Goal: Task Accomplishment & Management: Use online tool/utility

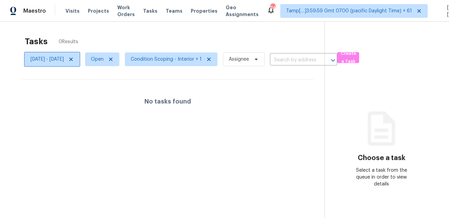
click at [64, 57] on span "Tue, Aug 12 - Tue, Aug 12" at bounding box center [47, 59] width 33 height 7
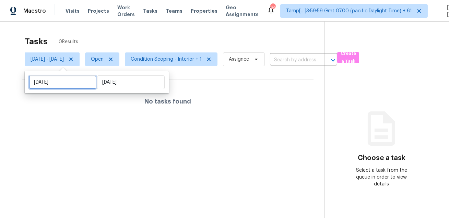
click at [75, 84] on input "Tue, Aug 12" at bounding box center [63, 82] width 68 height 14
select select "7"
select select "2025"
select select "8"
select select "2025"
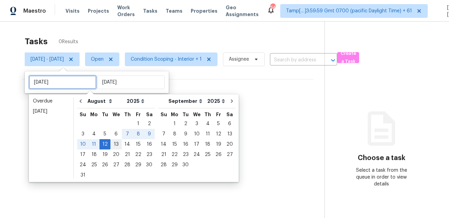
type input "[DATE]"
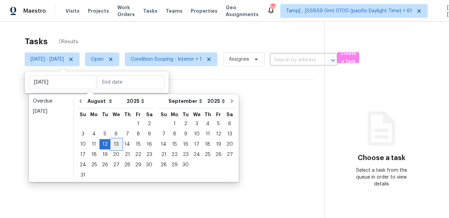
click at [111, 141] on div "13" at bounding box center [115, 145] width 11 height 10
type input "[DATE]"
click at [111, 141] on div "13" at bounding box center [115, 145] width 11 height 10
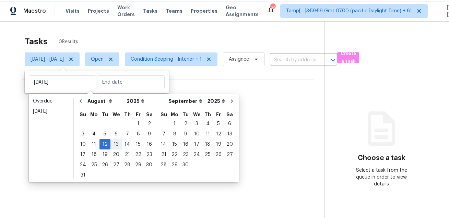
type input "[DATE]"
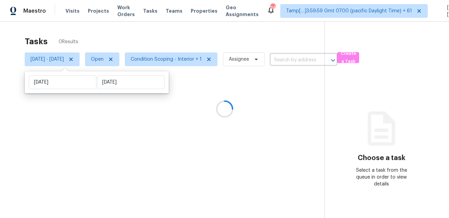
click at [180, 41] on div at bounding box center [224, 109] width 449 height 218
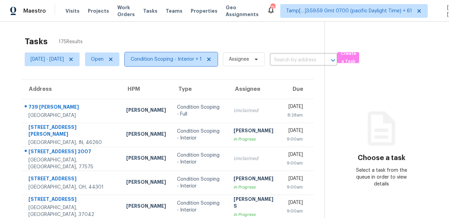
click at [188, 61] on span "Condition Scoping - Interior + 1" at bounding box center [166, 59] width 71 height 7
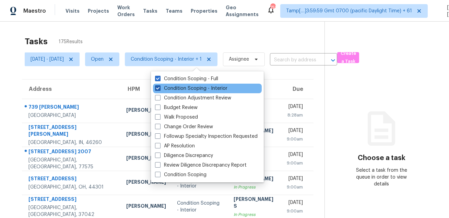
click at [176, 86] on label "Condition Scoping - Interior" at bounding box center [191, 88] width 72 height 7
click at [159, 86] on input "Condition Scoping - Interior" at bounding box center [157, 87] width 4 height 4
checkbox input "false"
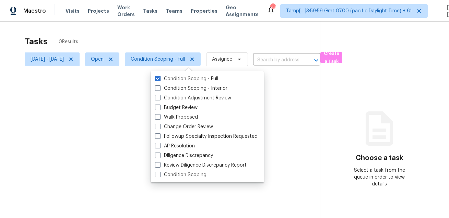
click at [194, 35] on div at bounding box center [224, 109] width 449 height 218
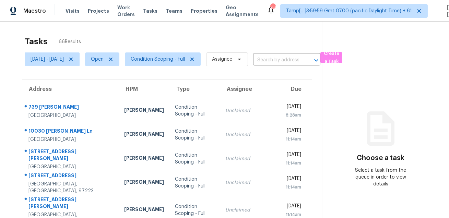
click at [50, 98] on th "Address" at bounding box center [70, 89] width 97 height 19
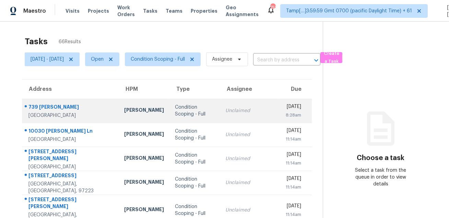
click at [48, 105] on div "739 Petree Rd" at bounding box center [70, 108] width 85 height 9
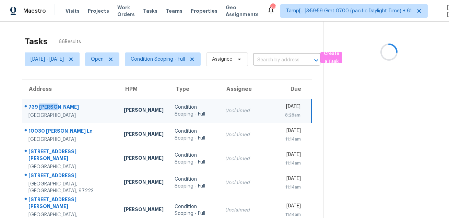
click at [48, 105] on div "739 Petree Rd" at bounding box center [70, 108] width 85 height 9
copy div "739 Petree Rd"
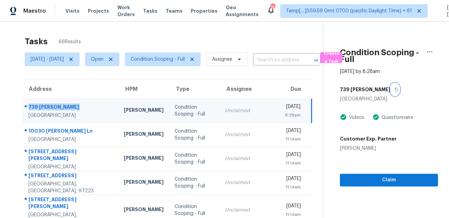
click at [394, 90] on icon "button" at bounding box center [396, 89] width 4 height 4
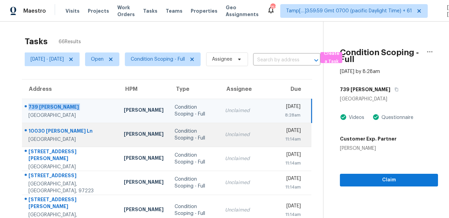
click at [53, 128] on div "10030 Carissa Ln" at bounding box center [70, 132] width 85 height 9
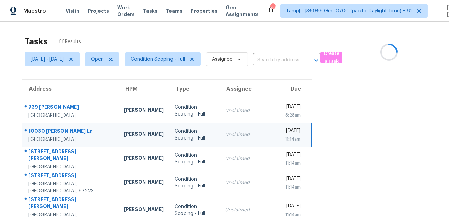
click at [53, 128] on div "10030 Carissa Ln" at bounding box center [70, 132] width 85 height 9
copy div "10030 Carissa Ln"
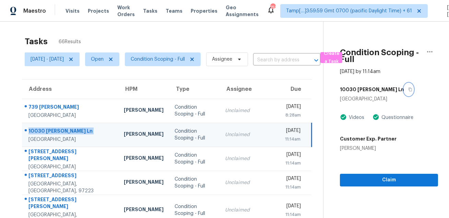
click at [404, 92] on button "button" at bounding box center [408, 89] width 9 height 12
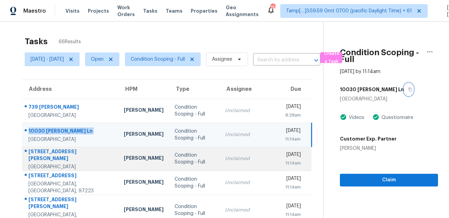
scroll to position [3, 0]
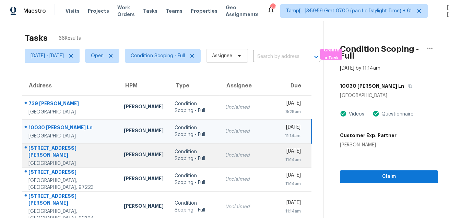
click at [48, 148] on div "3290 Rutledge Dr" at bounding box center [70, 152] width 85 height 15
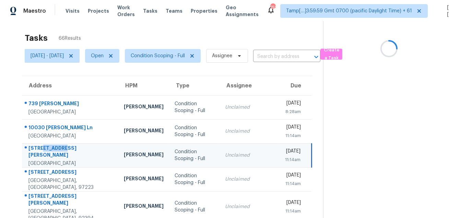
click at [48, 148] on div "3290 Rutledge Dr" at bounding box center [70, 152] width 85 height 15
copy div "3290 Rutledge Dr"
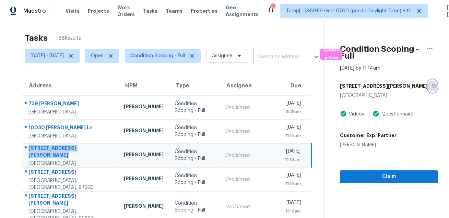
click at [432, 85] on icon "button" at bounding box center [434, 86] width 4 height 4
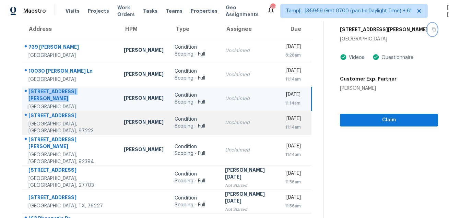
scroll to position [63, 0]
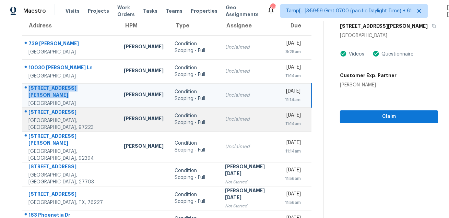
click at [58, 109] on div "11325 SW Eucalyptus Pl" at bounding box center [70, 113] width 85 height 9
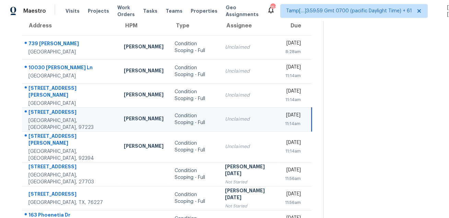
click at [58, 109] on div "11325 SW Eucalyptus Pl" at bounding box center [70, 113] width 85 height 9
copy div "11325 SW Eucalyptus Pl"
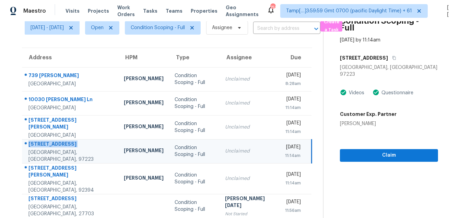
scroll to position [4, 0]
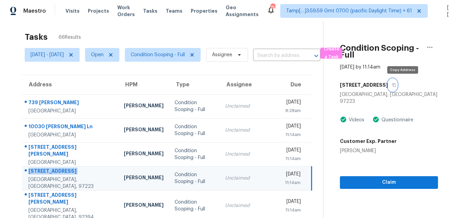
click at [396, 83] on icon "button" at bounding box center [394, 85] width 4 height 4
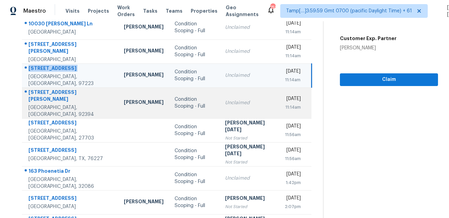
scroll to position [119, 0]
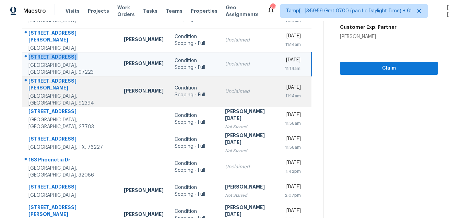
click at [59, 83] on div "13117 Camino Valle Way" at bounding box center [70, 84] width 85 height 15
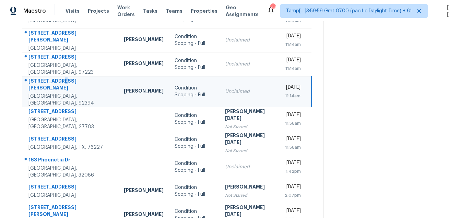
click at [59, 83] on div "13117 Camino Valle Way" at bounding box center [70, 84] width 85 height 15
copy div "13117 Camino Valle Way"
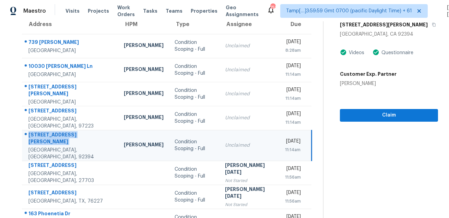
scroll to position [45, 0]
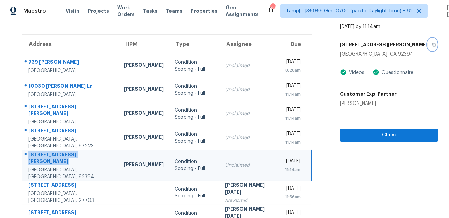
click at [427, 47] on button "button" at bounding box center [431, 44] width 9 height 12
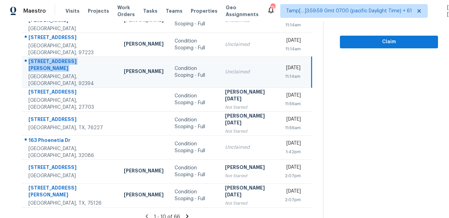
scroll to position [139, 0]
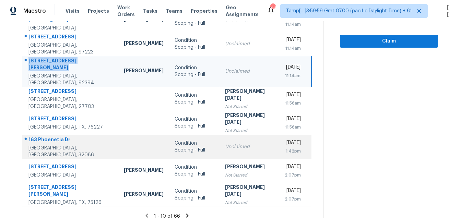
click at [50, 136] on div "163 Phoenetia Dr" at bounding box center [70, 140] width 85 height 9
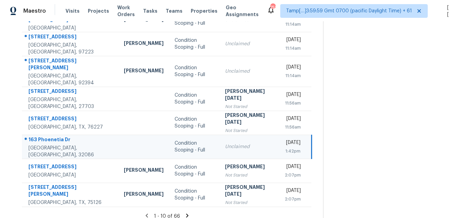
click at [50, 136] on div "163 Phoenetia Dr" at bounding box center [70, 140] width 85 height 9
copy div "163 Phoenetia Dr"
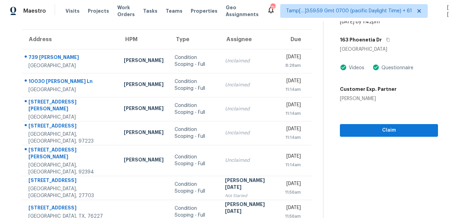
scroll to position [35, 0]
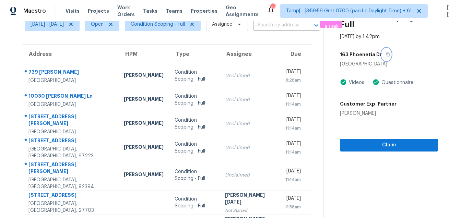
click at [388, 54] on icon "button" at bounding box center [387, 55] width 3 height 4
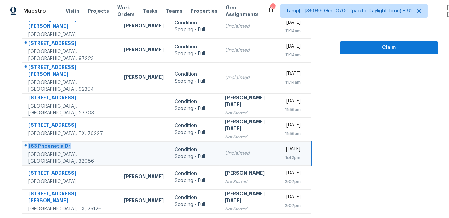
scroll to position [139, 0]
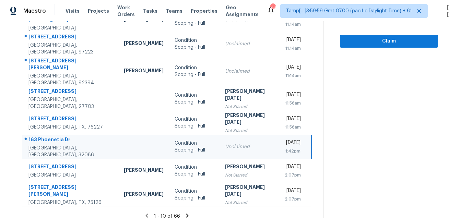
click at [187, 214] on icon at bounding box center [187, 216] width 2 height 4
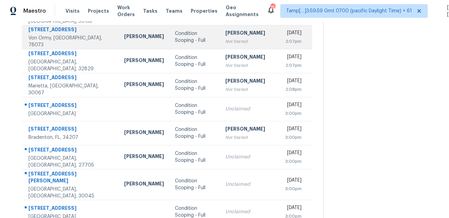
scroll to position [111, 0]
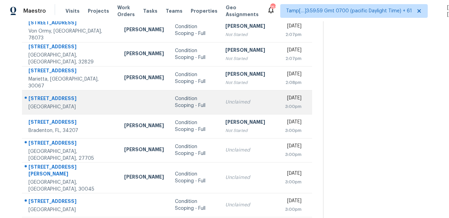
click at [52, 95] on div "586 Commercial Ave NW" at bounding box center [70, 99] width 85 height 9
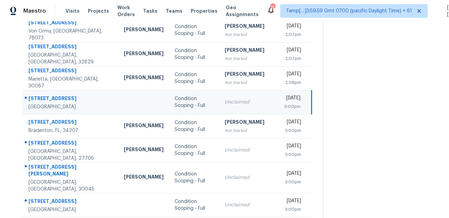
click at [52, 95] on div "586 Commercial Ave NW" at bounding box center [70, 99] width 84 height 9
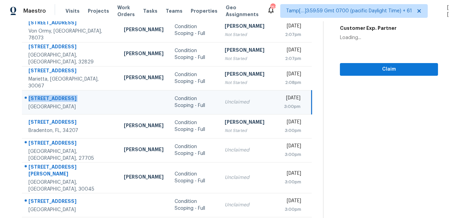
copy div "586 Commercial Ave NW"
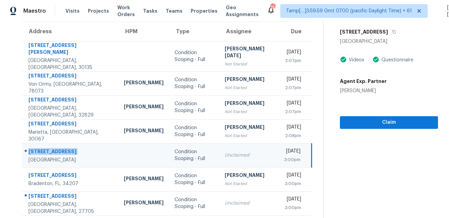
scroll to position [54, 0]
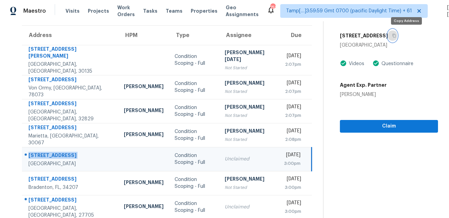
click at [396, 35] on icon "button" at bounding box center [394, 36] width 4 height 4
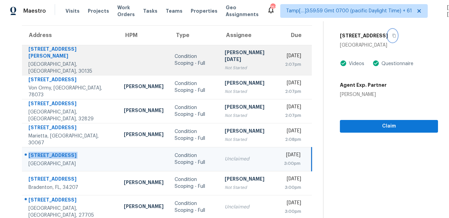
scroll to position [139, 0]
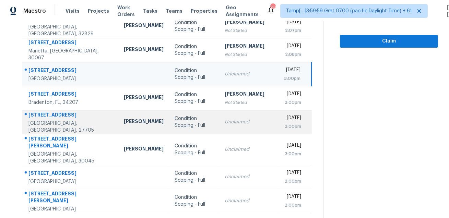
click at [52, 115] on div "3018 University Station Rd" at bounding box center [70, 115] width 84 height 9
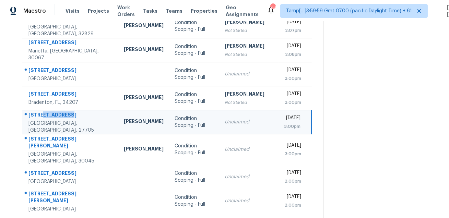
click at [52, 115] on div "3018 University Station Rd" at bounding box center [70, 115] width 84 height 9
copy div "3018 University Station Rd"
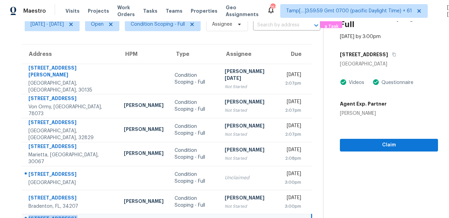
scroll to position [19, 0]
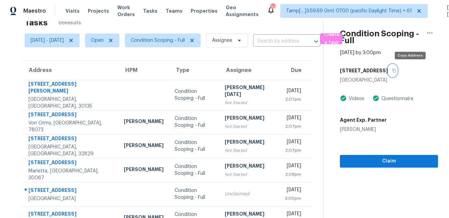
click at [396, 69] on icon "button" at bounding box center [394, 71] width 4 height 4
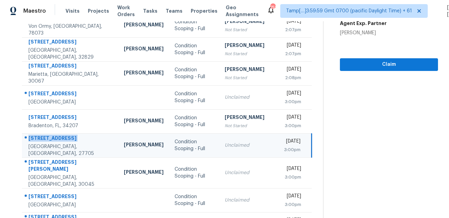
scroll to position [139, 0]
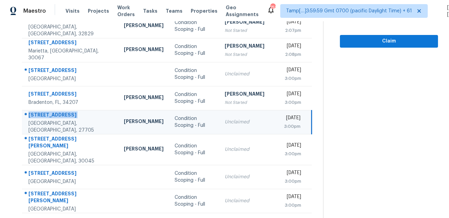
click at [73, 124] on div "Durham, NC, 27705" at bounding box center [70, 127] width 84 height 14
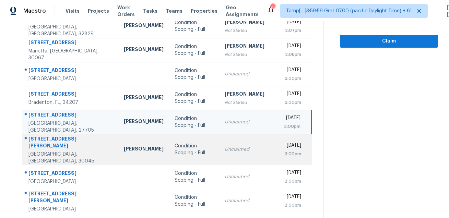
click at [64, 135] on div "1439 Wood Iris Ln" at bounding box center [70, 142] width 84 height 15
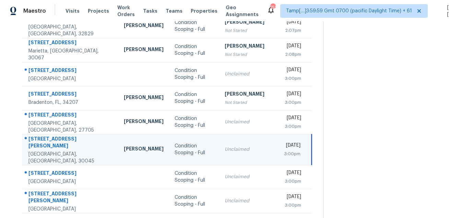
click at [64, 135] on div "1439 Wood Iris Ln" at bounding box center [70, 142] width 84 height 15
copy div "1439 Wood Iris Ln"
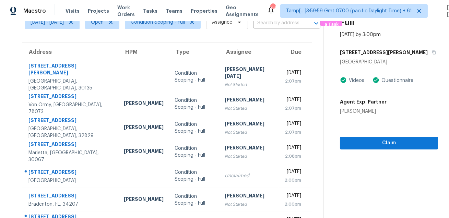
scroll to position [8, 0]
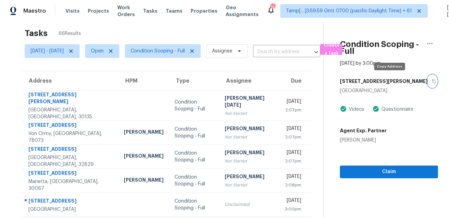
click at [432, 81] on icon "button" at bounding box center [433, 82] width 3 height 4
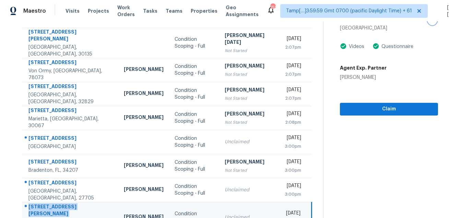
scroll to position [139, 0]
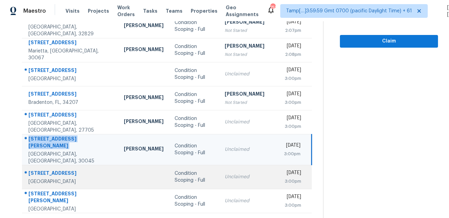
click at [55, 170] on div "1316 Bonaventure Ave" at bounding box center [70, 174] width 84 height 9
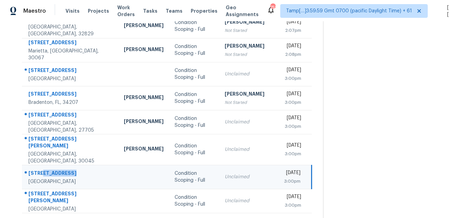
click at [55, 170] on div "1316 Bonaventure Ave" at bounding box center [70, 174] width 84 height 9
copy div "1316 Bonaventure Ave"
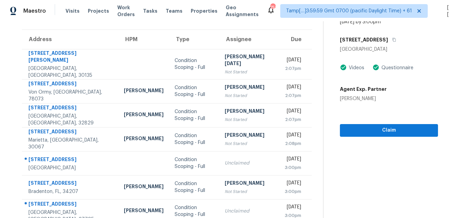
scroll to position [8, 0]
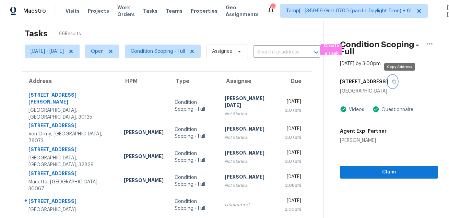
click at [397, 85] on button "button" at bounding box center [392, 81] width 9 height 12
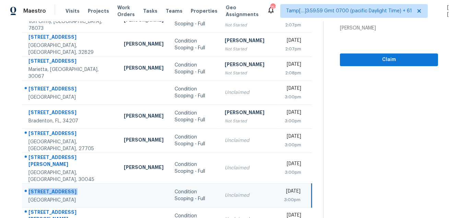
scroll to position [139, 0]
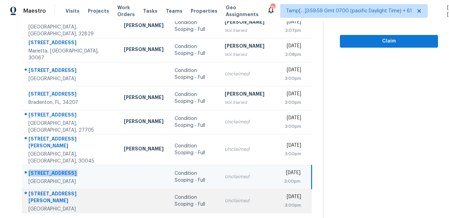
click at [71, 189] on td "7010 Wiseman Run Dr Sun City Center, FL, 33573" at bounding box center [70, 201] width 96 height 24
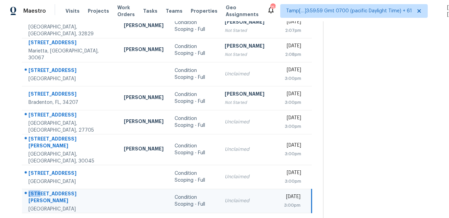
click at [71, 189] on td "7010 Wiseman Run Dr Sun City Center, FL, 33573" at bounding box center [70, 201] width 96 height 24
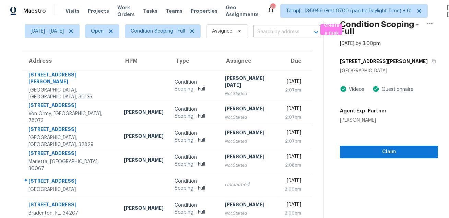
scroll to position [3, 0]
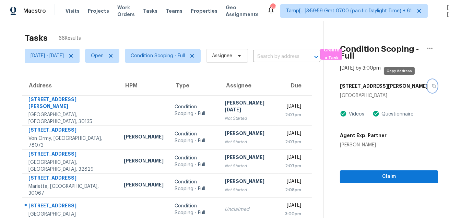
click at [432, 86] on icon "button" at bounding box center [434, 86] width 4 height 4
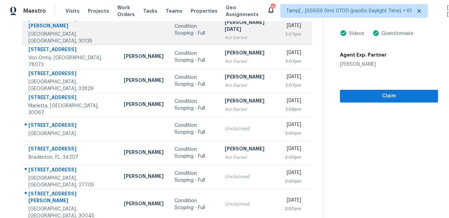
scroll to position [139, 0]
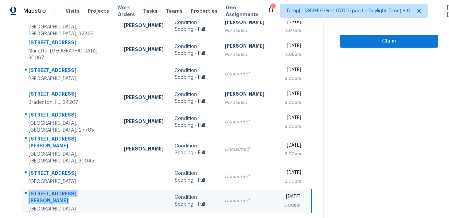
click at [188, 218] on icon at bounding box center [189, 222] width 2 height 4
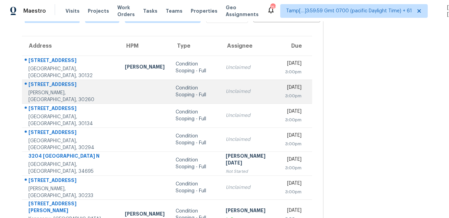
scroll to position [34, 0]
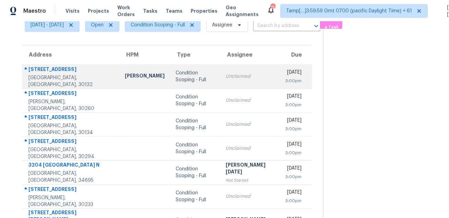
click at [44, 69] on div "29 Eagle Point Way" at bounding box center [70, 70] width 85 height 9
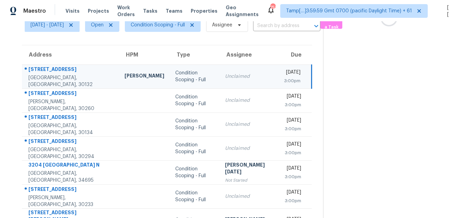
click at [44, 69] on div "29 Eagle Point Way" at bounding box center [70, 70] width 85 height 9
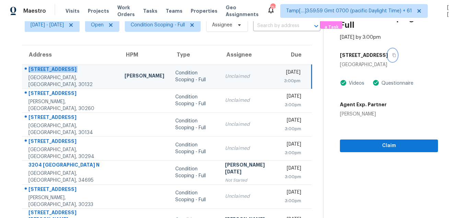
click at [394, 54] on icon "button" at bounding box center [393, 55] width 3 height 4
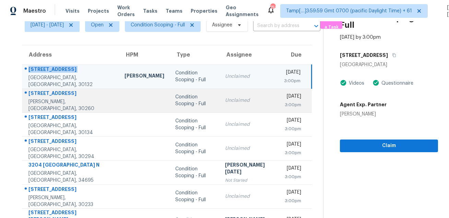
click at [46, 94] on div "6382 Revena Dr" at bounding box center [70, 94] width 85 height 9
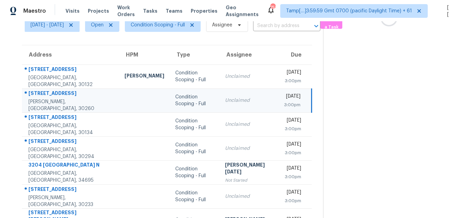
click at [46, 94] on div "6382 Revena Dr" at bounding box center [70, 94] width 85 height 9
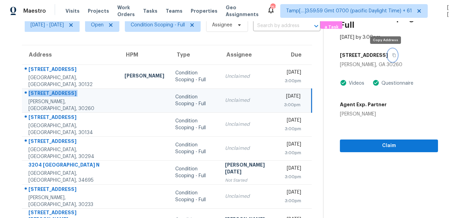
click at [388, 57] on button "button" at bounding box center [392, 55] width 9 height 12
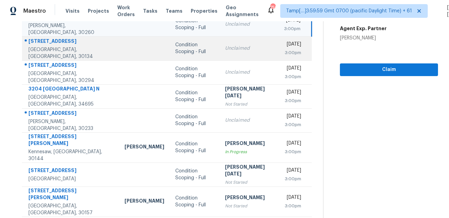
scroll to position [101, 0]
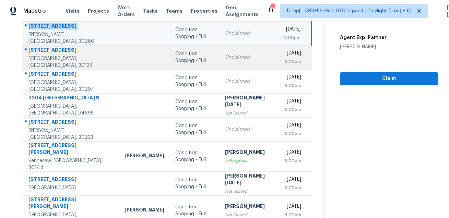
click at [54, 53] on div "7021 Roselake Cir" at bounding box center [70, 51] width 85 height 9
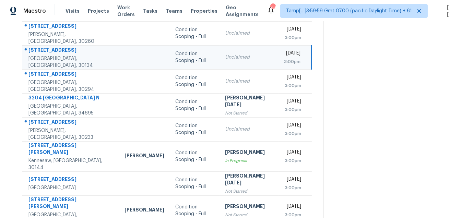
click at [54, 53] on div "7021 Roselake Cir" at bounding box center [70, 51] width 85 height 9
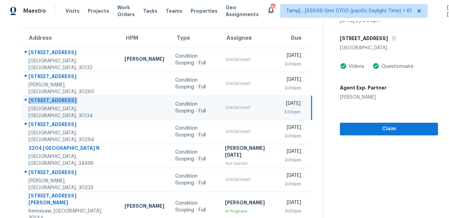
scroll to position [27, 0]
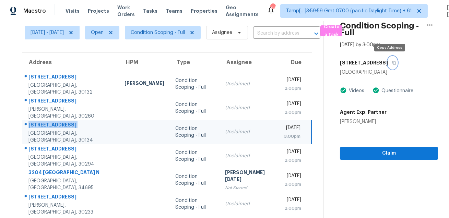
click at [391, 65] on button "button" at bounding box center [392, 63] width 9 height 12
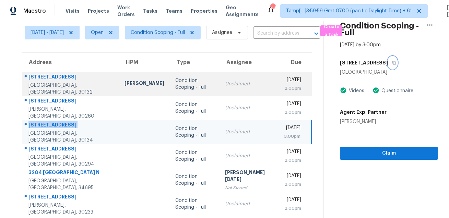
scroll to position [121, 0]
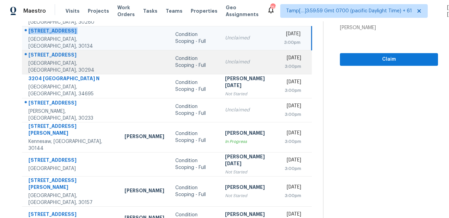
click at [63, 58] on div "305 Belmont Farms Dr" at bounding box center [70, 55] width 85 height 9
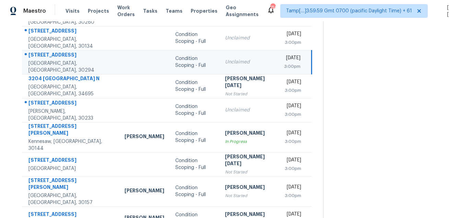
click at [63, 58] on div "305 Belmont Farms Dr" at bounding box center [70, 55] width 85 height 9
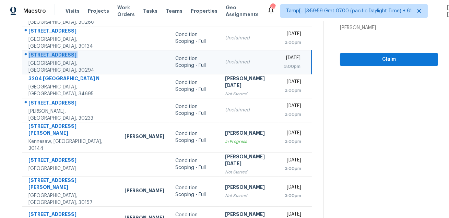
scroll to position [0, 0]
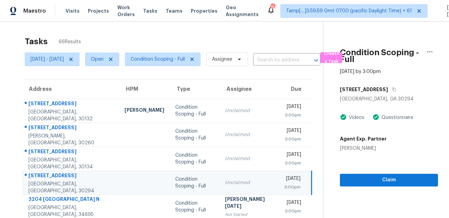
click at [404, 86] on div "305 Belmont Farms Dr" at bounding box center [389, 89] width 98 height 12
click at [396, 91] on icon "button" at bounding box center [394, 89] width 4 height 4
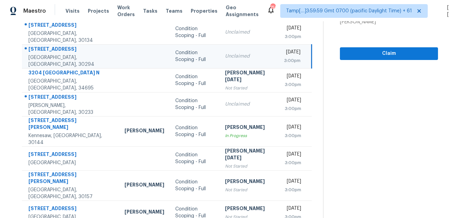
scroll to position [139, 0]
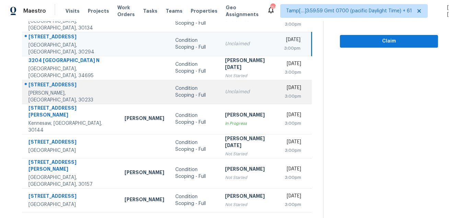
click at [61, 87] on div "154 Feather Ln" at bounding box center [70, 85] width 85 height 9
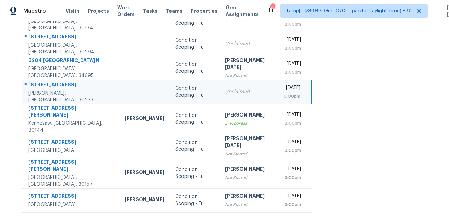
click at [61, 87] on div "154 Feather Ln" at bounding box center [70, 85] width 85 height 9
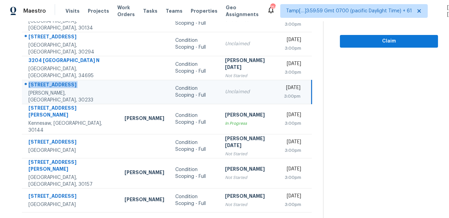
scroll to position [0, 0]
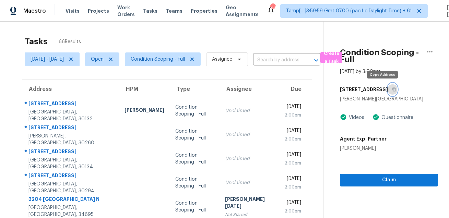
click at [392, 91] on icon "button" at bounding box center [394, 89] width 4 height 4
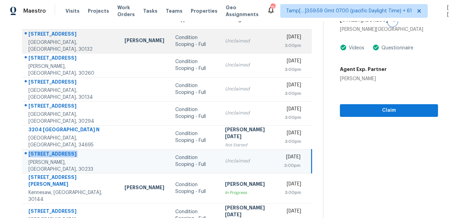
scroll to position [139, 0]
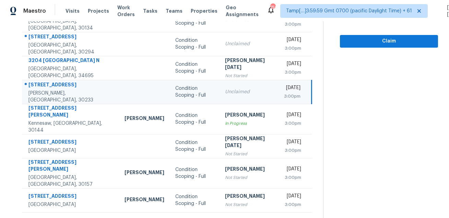
click at [189, 218] on icon at bounding box center [189, 221] width 6 height 6
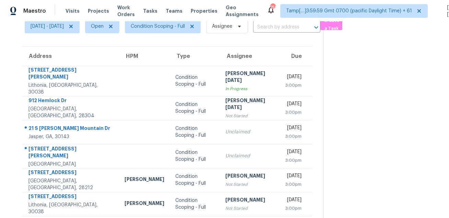
scroll to position [0, 0]
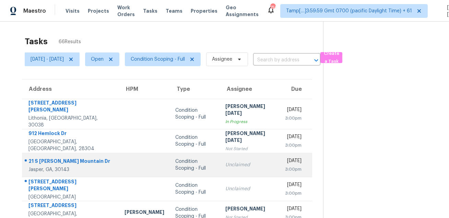
click at [46, 158] on div "21 S Sanderlin Mountain Dr" at bounding box center [70, 162] width 85 height 9
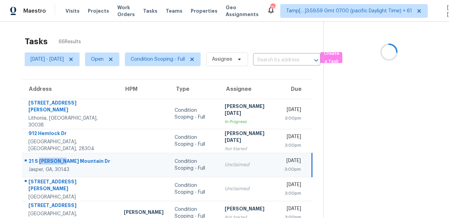
click at [46, 158] on div "21 S Sanderlin Mountain Dr" at bounding box center [70, 162] width 84 height 9
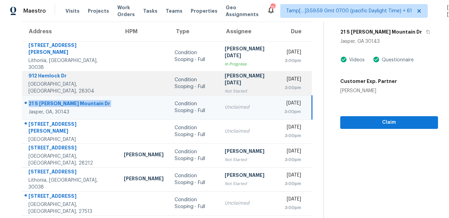
scroll to position [65, 0]
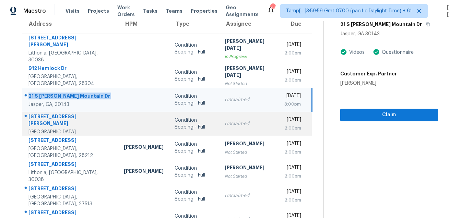
click at [47, 113] on div "210 Lingefelt Ln" at bounding box center [70, 120] width 84 height 15
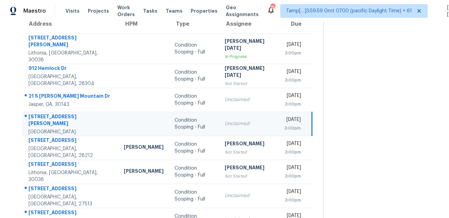
click at [47, 113] on div "210 Lingefelt Ln" at bounding box center [70, 120] width 84 height 15
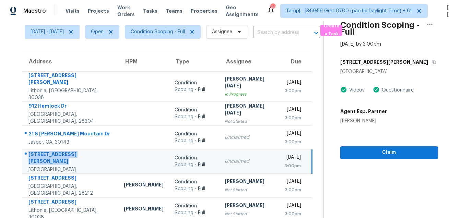
scroll to position [0, 0]
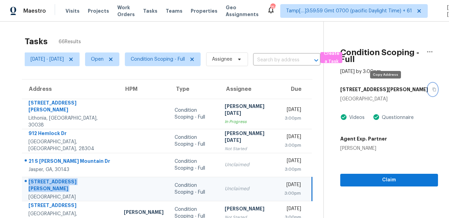
click at [432, 90] on icon "button" at bounding box center [433, 90] width 3 height 4
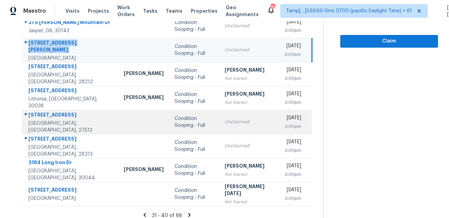
click at [36, 117] on div "116 Wheatsbury Dr" at bounding box center [70, 115] width 84 height 9
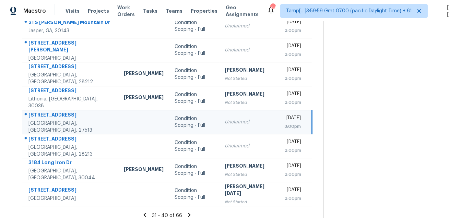
click at [36, 117] on div "116 Wheatsbury Dr" at bounding box center [70, 115] width 84 height 9
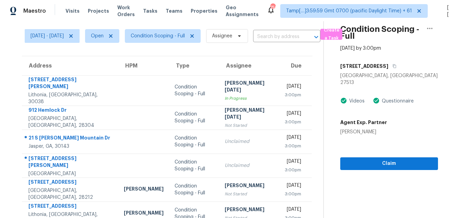
scroll to position [0, 0]
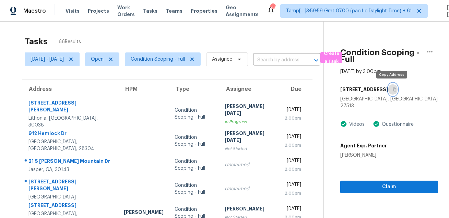
click at [393, 92] on button "button" at bounding box center [392, 89] width 9 height 12
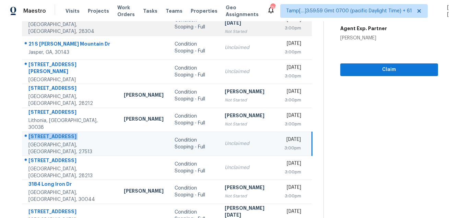
scroll to position [139, 0]
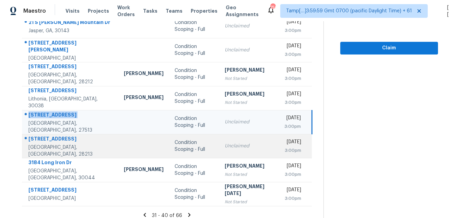
click at [59, 136] on div "14213 Riding Hill Ave" at bounding box center [70, 139] width 84 height 9
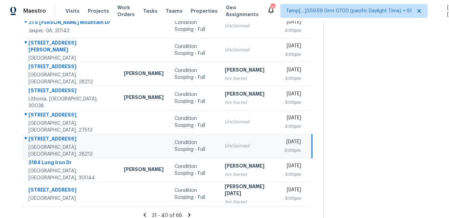
click at [59, 136] on div "14213 Riding Hill Ave" at bounding box center [70, 139] width 84 height 9
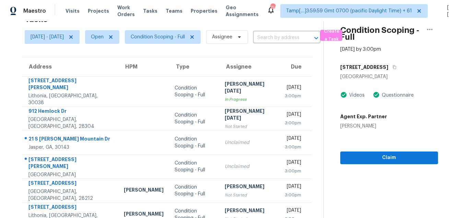
scroll to position [12, 0]
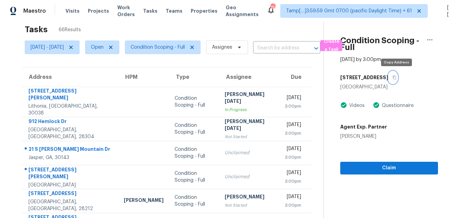
click at [395, 77] on icon "button" at bounding box center [394, 77] width 4 height 4
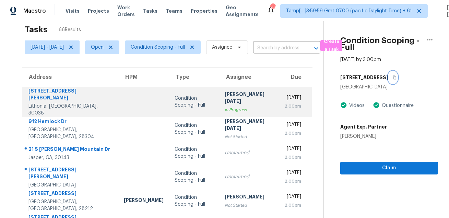
scroll to position [139, 0]
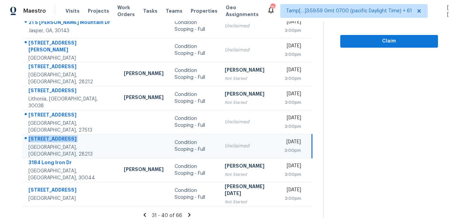
click at [190, 213] on icon at bounding box center [189, 215] width 2 height 4
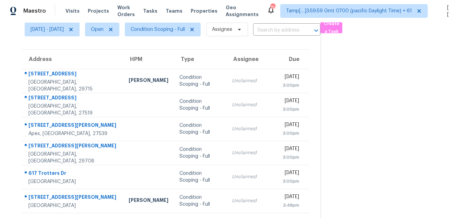
scroll to position [0, 0]
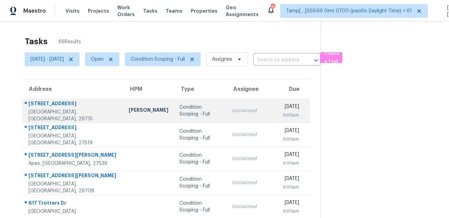
click at [49, 102] on td "105 Redcoat Dr Fort Mill, SC, 29715" at bounding box center [72, 111] width 101 height 24
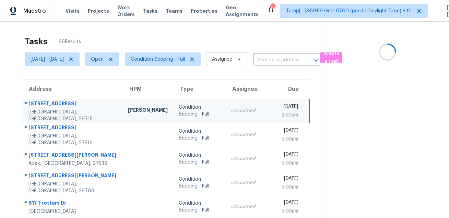
click at [49, 102] on td "105 Redcoat Dr Fort Mill, SC, 29715" at bounding box center [72, 111] width 100 height 24
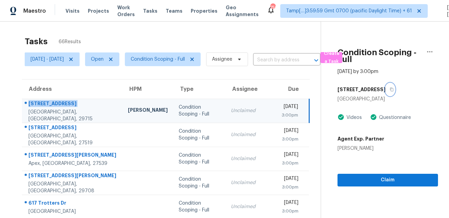
click at [390, 89] on icon "button" at bounding box center [391, 90] width 3 height 4
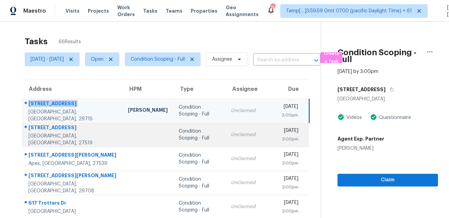
click at [58, 131] on div "825 River Song Pl" at bounding box center [72, 128] width 88 height 9
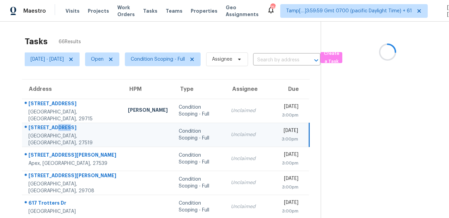
click at [58, 131] on div "825 River Song Pl" at bounding box center [72, 128] width 88 height 9
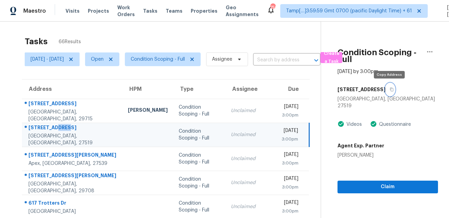
click at [389, 92] on button "button" at bounding box center [389, 89] width 9 height 12
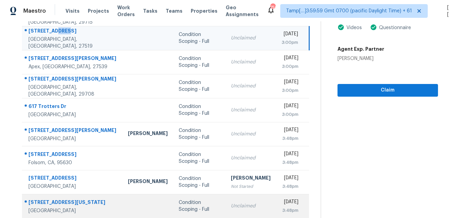
scroll to position [73, 0]
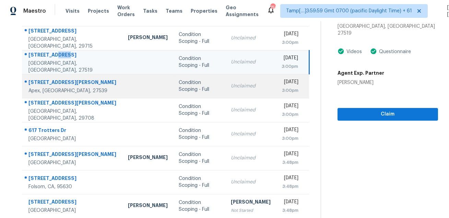
click at [56, 79] on div "115 Bowerbank Ln" at bounding box center [72, 83] width 88 height 9
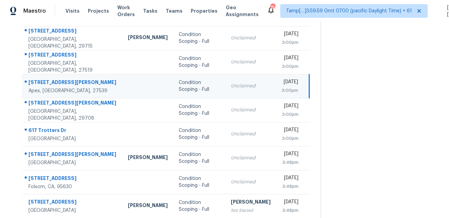
click at [56, 79] on div "115 Bowerbank Ln" at bounding box center [72, 83] width 88 height 9
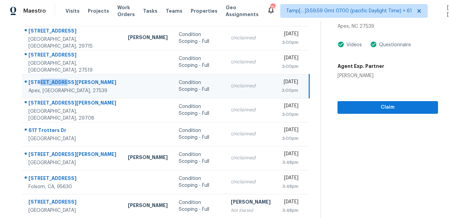
click at [62, 79] on div "115 Bowerbank Ln" at bounding box center [72, 83] width 88 height 9
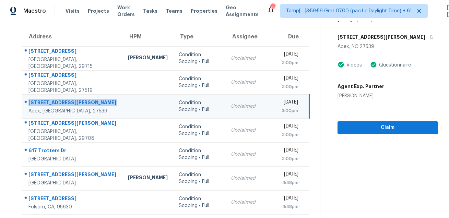
scroll to position [32, 0]
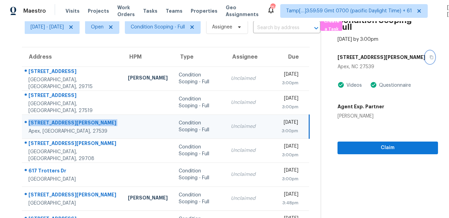
click at [429, 58] on icon "button" at bounding box center [431, 57] width 4 height 4
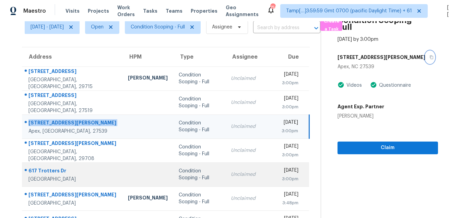
scroll to position [72, 0]
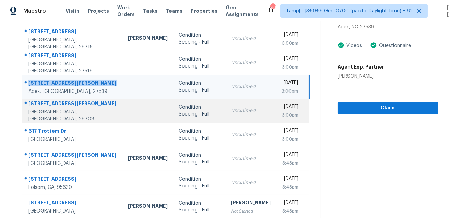
click at [60, 112] on div "Fort Mill, SC, 29708" at bounding box center [72, 116] width 88 height 14
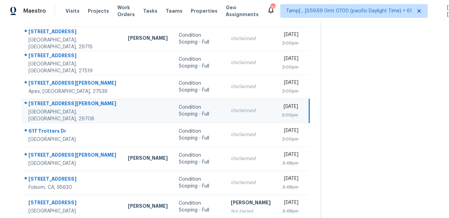
click at [57, 109] on div "16601 Jefferson Pl" at bounding box center [72, 104] width 88 height 9
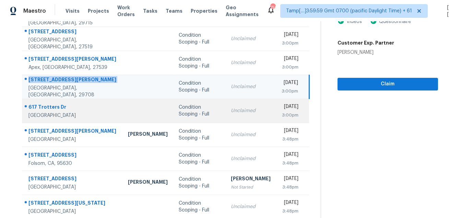
scroll to position [115, 0]
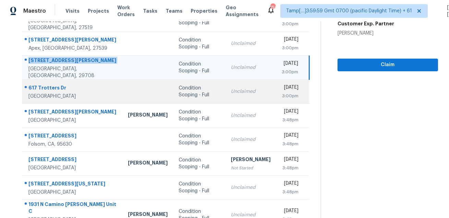
click at [51, 86] on div "617 Trotters Dr" at bounding box center [72, 88] width 88 height 9
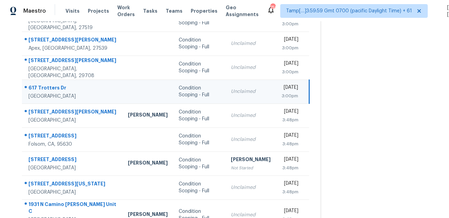
click at [51, 86] on div "617 Trotters Dr" at bounding box center [72, 88] width 88 height 9
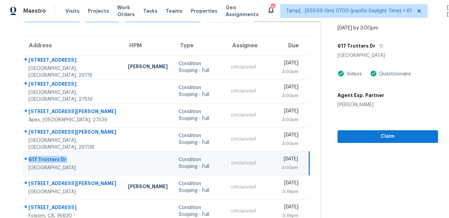
scroll to position [39, 0]
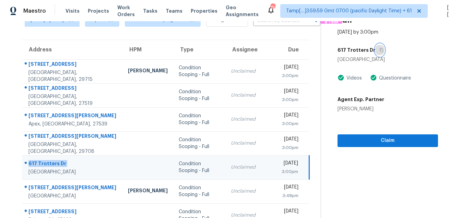
click at [384, 49] on button "button" at bounding box center [379, 50] width 9 height 12
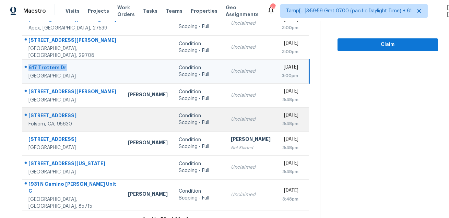
scroll to position [139, 0]
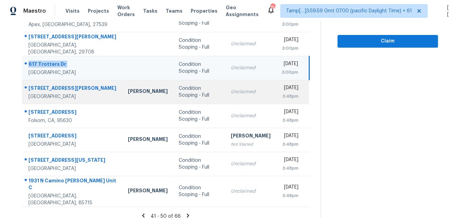
click at [53, 88] on div "2416 W Keating Ave" at bounding box center [72, 89] width 88 height 9
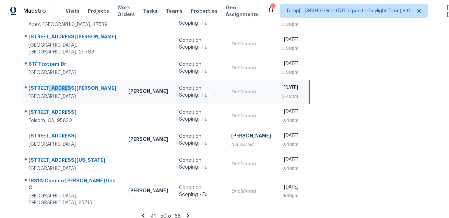
click at [53, 88] on div "2416 W Keating Ave" at bounding box center [72, 89] width 89 height 9
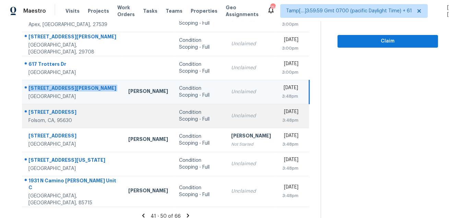
click at [53, 110] on div "921 Farmhouse Way" at bounding box center [72, 113] width 89 height 9
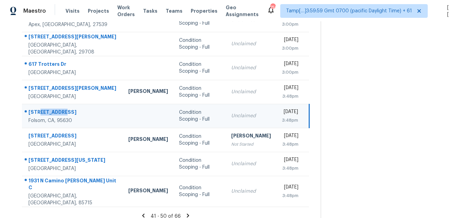
click at [53, 110] on div "921 Farmhouse Way" at bounding box center [72, 113] width 89 height 9
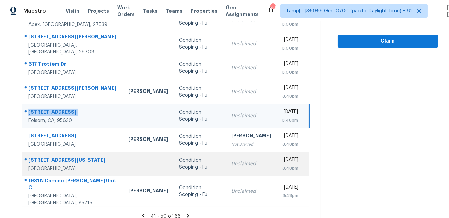
click at [51, 157] on div "18529 W Oregon Ave" at bounding box center [72, 161] width 89 height 9
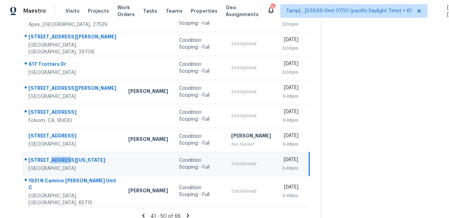
click at [51, 157] on div "18529 W Oregon Ave" at bounding box center [72, 161] width 89 height 9
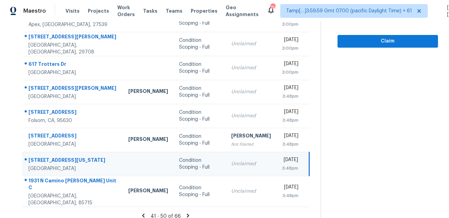
click at [189, 214] on icon at bounding box center [188, 216] width 2 height 4
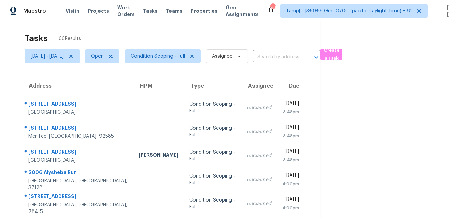
scroll to position [0, 0]
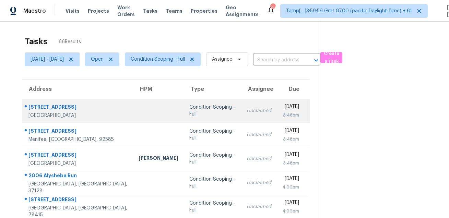
click at [42, 107] on div "1404 Woodfern Dr" at bounding box center [77, 108] width 99 height 9
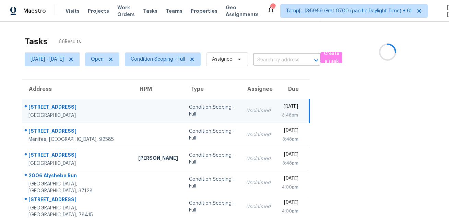
click at [42, 107] on div "1404 Woodfern Dr" at bounding box center [77, 108] width 99 height 9
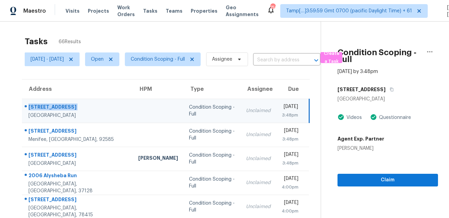
scroll to position [73, 0]
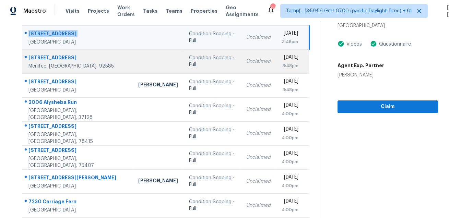
click at [52, 56] on div "27727 Hollyoak Way" at bounding box center [77, 58] width 99 height 9
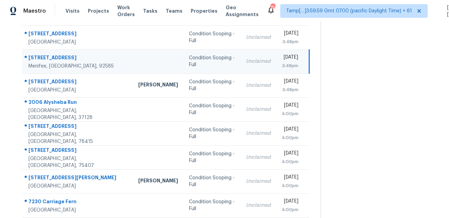
click at [52, 56] on div "27727 Hollyoak Way" at bounding box center [77, 58] width 99 height 9
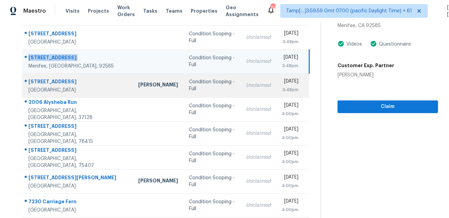
click at [60, 78] on div "8211 Station Village Ln Unit 1103" at bounding box center [77, 82] width 99 height 9
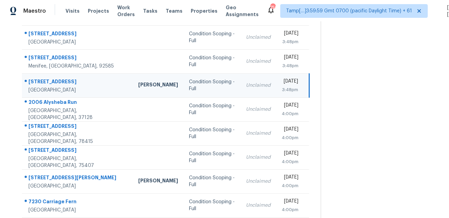
click at [60, 78] on div "8211 Station Village Ln Unit 1103" at bounding box center [77, 82] width 99 height 9
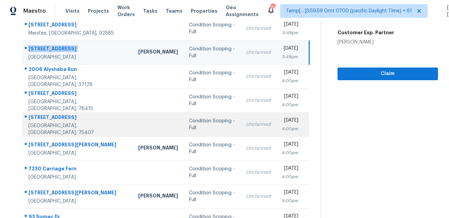
scroll to position [108, 0]
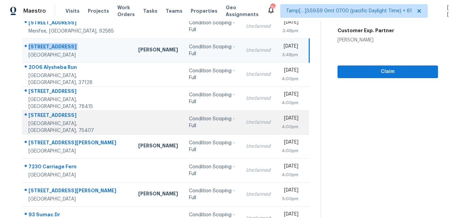
click at [65, 120] on div "1612 Grand Villa St" at bounding box center [77, 116] width 99 height 9
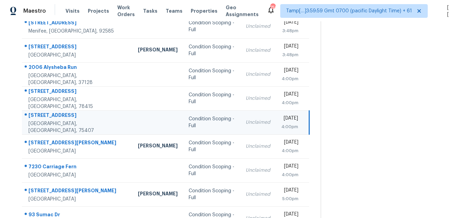
click at [65, 120] on div "1612 Grand Villa St" at bounding box center [77, 116] width 98 height 9
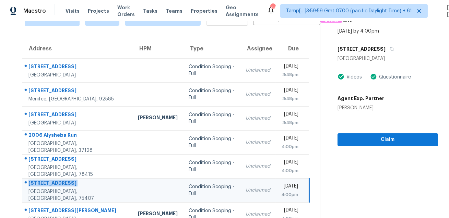
scroll to position [0, 0]
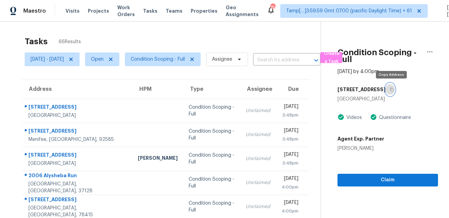
click at [388, 88] on button "button" at bounding box center [389, 89] width 9 height 12
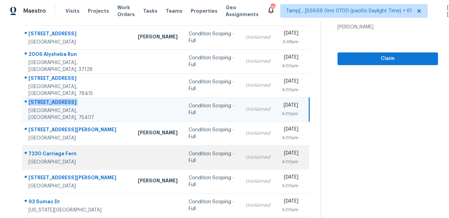
scroll to position [139, 0]
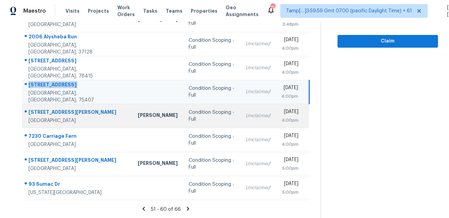
click at [49, 112] on div "5616 Treese St" at bounding box center [77, 113] width 98 height 9
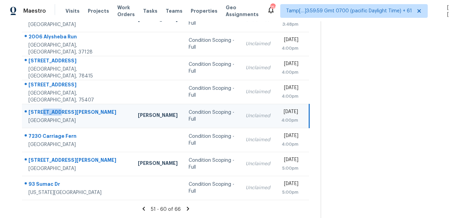
click at [49, 112] on div "5616 Treese St" at bounding box center [77, 113] width 98 height 9
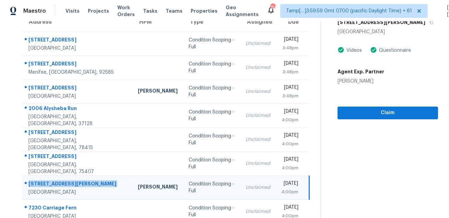
scroll to position [0, 0]
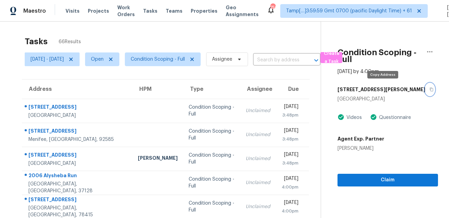
click at [425, 92] on button "button" at bounding box center [429, 89] width 9 height 12
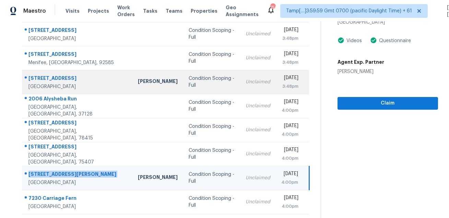
scroll to position [139, 0]
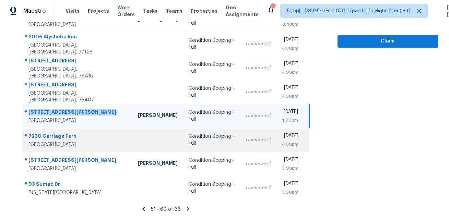
click at [47, 140] on div "7230 Carriage Fern" at bounding box center [77, 137] width 98 height 9
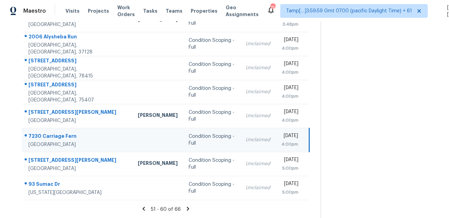
click at [47, 140] on div "7230 Carriage Fern" at bounding box center [77, 137] width 98 height 9
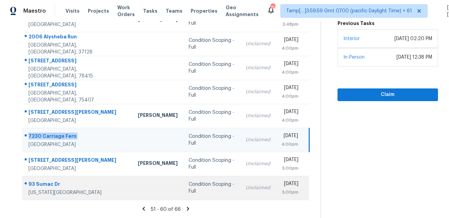
click at [58, 179] on td "93 Sumac Dr Colorado Springs, CO, 80911" at bounding box center [77, 188] width 110 height 24
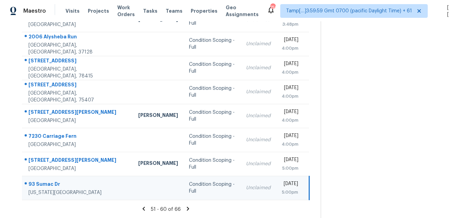
click at [58, 179] on td "93 Sumac Dr Colorado Springs, CO, 80911" at bounding box center [77, 188] width 111 height 24
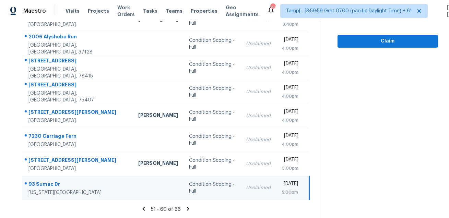
click at [189, 206] on icon at bounding box center [188, 209] width 6 height 6
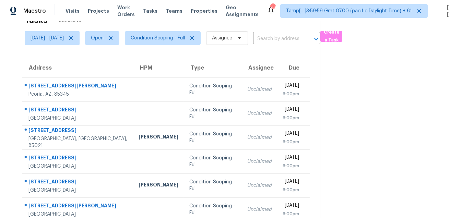
scroll to position [43, 0]
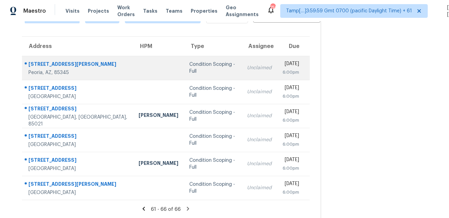
click at [70, 58] on td "7133 W Hatcher Rd Peoria, AZ, 85345" at bounding box center [77, 68] width 111 height 24
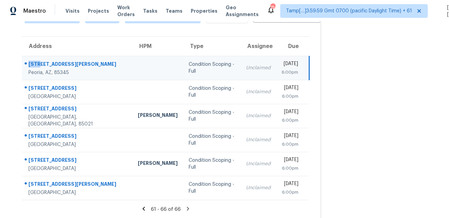
click at [70, 58] on td "7133 W Hatcher Rd Peoria, AZ, 85345" at bounding box center [77, 68] width 110 height 24
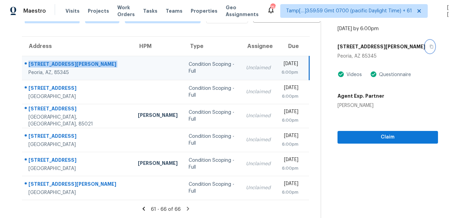
click at [429, 45] on icon "button" at bounding box center [431, 47] width 4 height 4
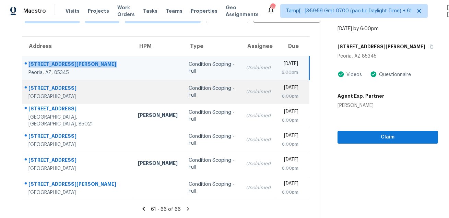
click at [52, 93] on div "8590 Mountain Peak Cir" at bounding box center [77, 89] width 98 height 9
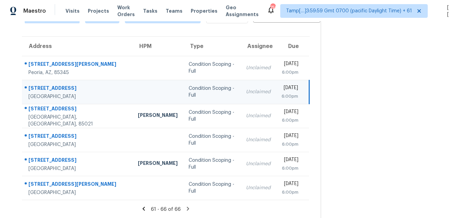
click at [52, 93] on div "8590 Mountain Peak Cir" at bounding box center [77, 89] width 98 height 9
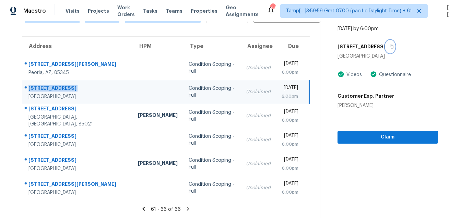
click at [394, 46] on icon "button" at bounding box center [391, 47] width 4 height 4
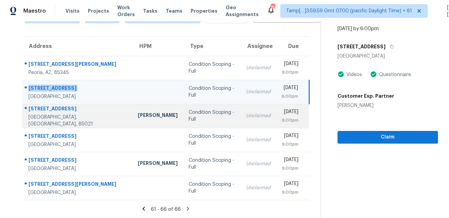
click at [47, 107] on td "7231 N 23rd Ave Phoenix, AZ, 85021" at bounding box center [77, 116] width 110 height 24
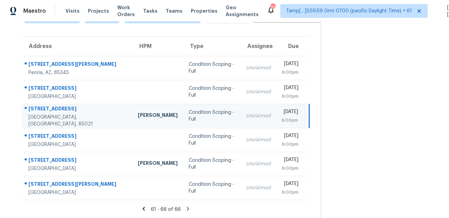
click at [47, 107] on td "7231 N 23rd Ave Phoenix, AZ, 85021" at bounding box center [77, 116] width 110 height 24
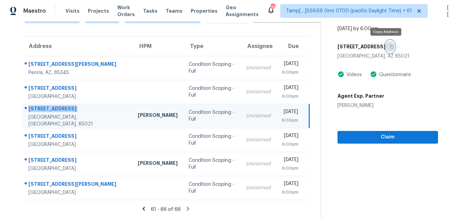
click at [389, 46] on icon "button" at bounding box center [391, 47] width 4 height 4
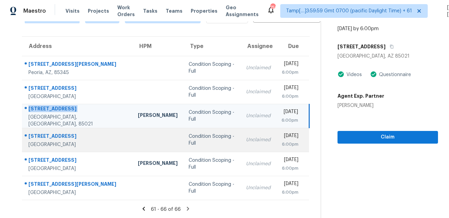
click at [51, 130] on td "7120 Idyllwild Ln Riverside, CA, 92503" at bounding box center [77, 140] width 110 height 24
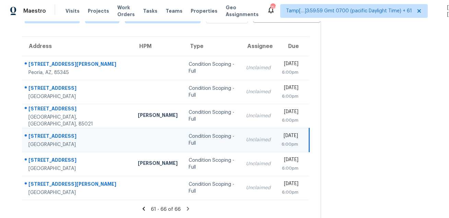
click at [51, 130] on td "7120 Idyllwild Ln Riverside, CA, 92503" at bounding box center [77, 140] width 110 height 24
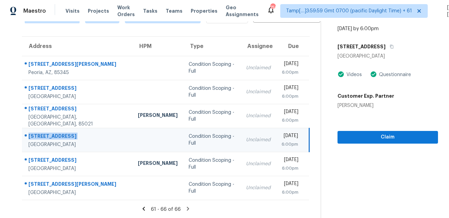
scroll to position [2, 0]
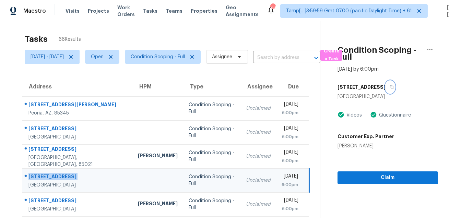
click at [389, 87] on icon "button" at bounding box center [391, 87] width 4 height 4
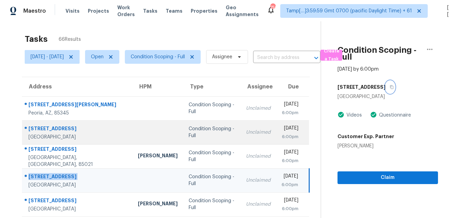
scroll to position [43, 0]
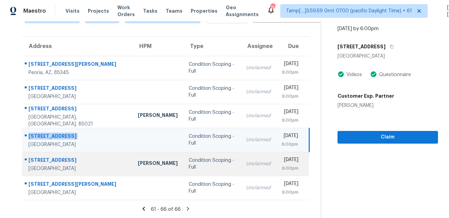
click at [40, 158] on div "16420 N 53rd Ave" at bounding box center [77, 161] width 98 height 9
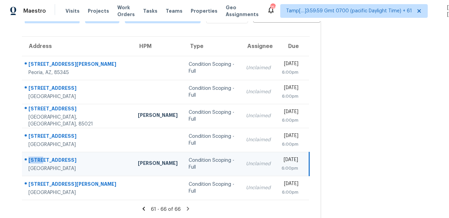
click at [40, 158] on div "16420 N 53rd Ave" at bounding box center [77, 161] width 98 height 9
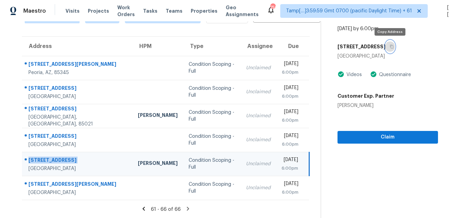
click at [391, 42] on button "button" at bounding box center [389, 46] width 9 height 12
click at [390, 47] on icon "button" at bounding box center [391, 47] width 3 height 4
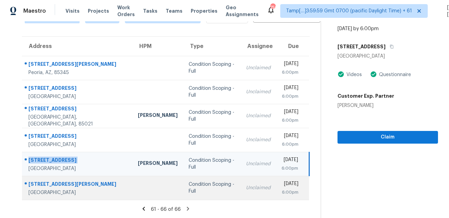
click at [40, 185] on div "3936 Platis Cir" at bounding box center [77, 185] width 98 height 9
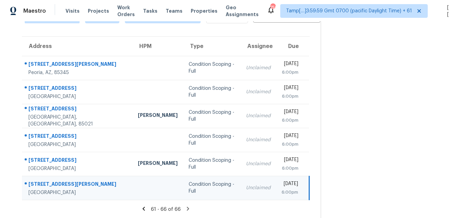
click at [40, 185] on div "3936 Platis Cir" at bounding box center [77, 185] width 98 height 9
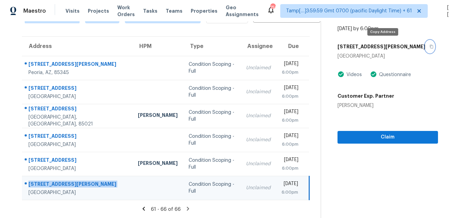
click at [429, 47] on icon "button" at bounding box center [431, 47] width 4 height 4
click at [188, 210] on icon at bounding box center [188, 209] width 6 height 6
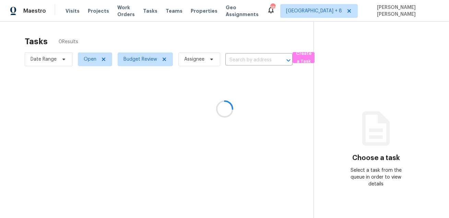
click at [144, 60] on div at bounding box center [224, 109] width 449 height 218
click at [39, 59] on div at bounding box center [224, 109] width 449 height 218
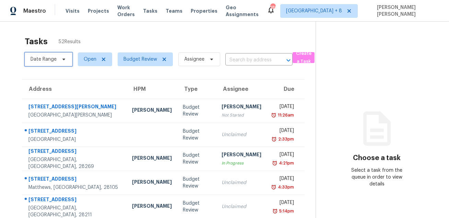
click at [39, 59] on span "Date Range" at bounding box center [44, 59] width 26 height 7
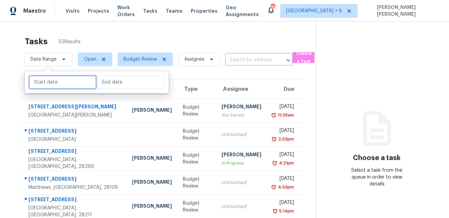
click at [58, 84] on input "text" at bounding box center [63, 82] width 68 height 14
select select "7"
select select "2025"
select select "8"
select select "2025"
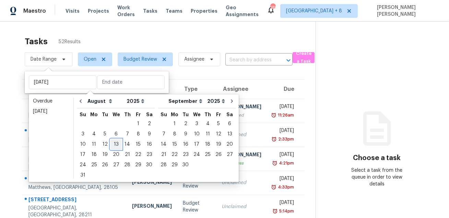
click at [114, 146] on div "13" at bounding box center [115, 145] width 11 height 10
type input "[DATE]"
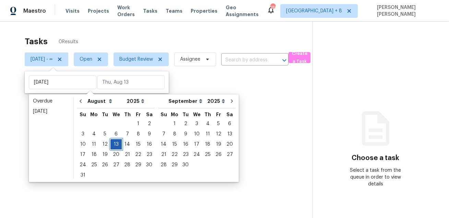
click at [114, 146] on div "13" at bounding box center [115, 145] width 11 height 10
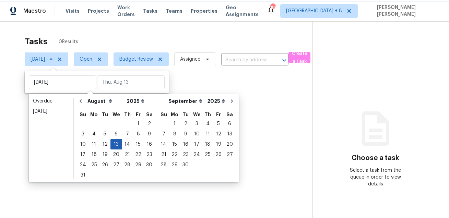
type input "[DATE]"
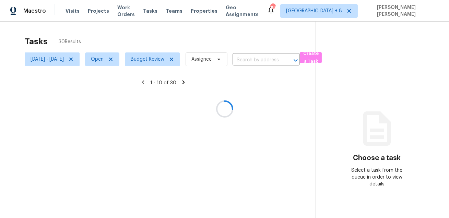
click at [165, 45] on div at bounding box center [224, 109] width 449 height 218
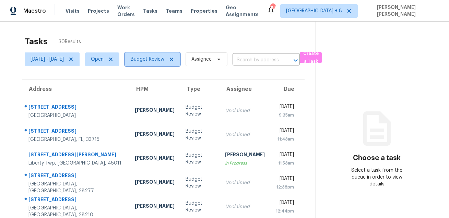
click at [164, 59] on span "Budget Review" at bounding box center [148, 59] width 34 height 7
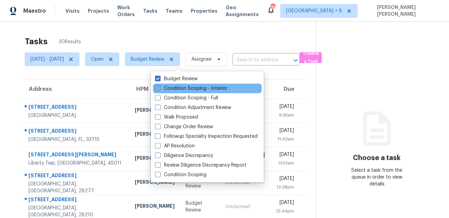
click at [184, 88] on label "Condition Scoping - Interior" at bounding box center [191, 88] width 72 height 7
click at [159, 88] on input "Condition Scoping - Interior" at bounding box center [157, 87] width 4 height 4
checkbox input "true"
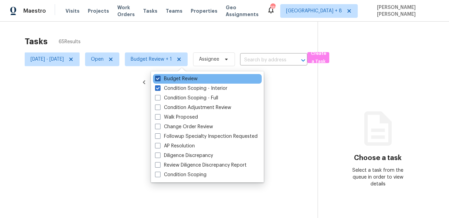
click at [178, 80] on label "Budget Review" at bounding box center [176, 78] width 43 height 7
click at [159, 80] on input "Budget Review" at bounding box center [157, 77] width 4 height 4
checkbox input "false"
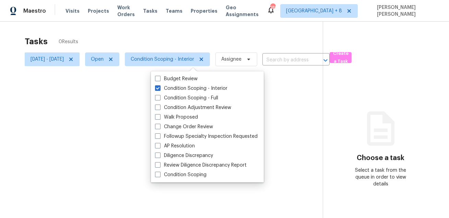
click at [187, 51] on div at bounding box center [224, 109] width 449 height 218
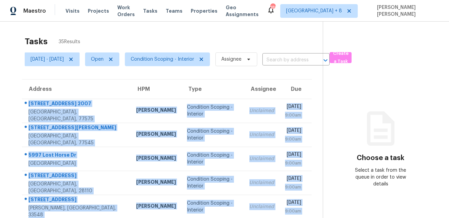
scroll to position [139, 0]
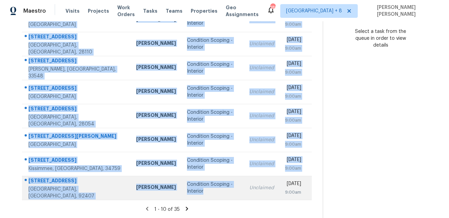
drag, startPoint x: 27, startPoint y: 102, endPoint x: 207, endPoint y: 192, distance: 201.1
click at [207, 192] on tbody "[STREET_ADDRESS] [PERSON_NAME] Condition Scoping - Interior Unclaimed [DATE] 9:…" at bounding box center [167, 80] width 290 height 240
copy tbody "[STREET_ADDRESS] [PERSON_NAME] Condition Scoping - Interior Unclaimed [DATE] 9:…"
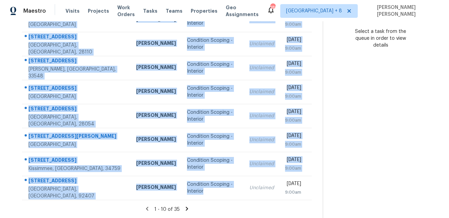
click at [190, 208] on icon at bounding box center [187, 209] width 6 height 6
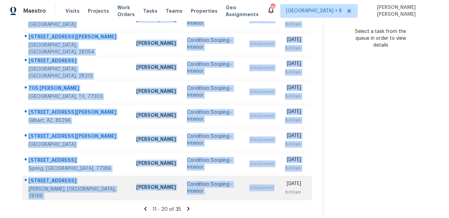
drag, startPoint x: 26, startPoint y: 101, endPoint x: 225, endPoint y: 196, distance: 220.2
click at [225, 196] on tbody "[STREET_ADDRESS] [PERSON_NAME] Condition Scoping - Interior Unclaimed [DATE] 9:…" at bounding box center [167, 80] width 290 height 240
copy tbody "[STREET_ADDRESS] [PERSON_NAME] Condition Scoping - Interior Unclaimed [DATE] 9:…"
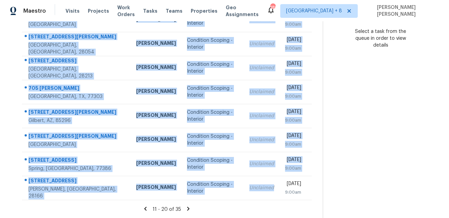
click at [190, 208] on icon at bounding box center [188, 209] width 6 height 6
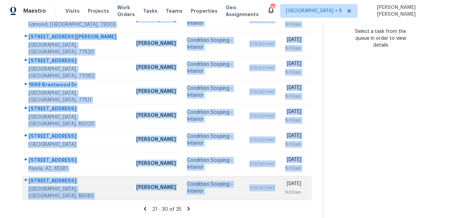
drag, startPoint x: 26, startPoint y: 102, endPoint x: 269, endPoint y: 183, distance: 256.9
click at [269, 183] on tbody "[STREET_ADDRESS][PERSON_NAME] [PERSON_NAME] Condition Scoping - Interior Unclai…" at bounding box center [167, 80] width 290 height 240
copy tbody "[STREET_ADDRESS][PERSON_NAME] [PERSON_NAME] Condition Scoping - Interior Unclai…"
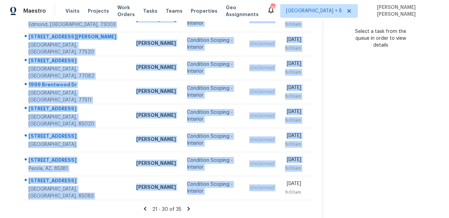
click at [190, 210] on icon at bounding box center [188, 209] width 6 height 6
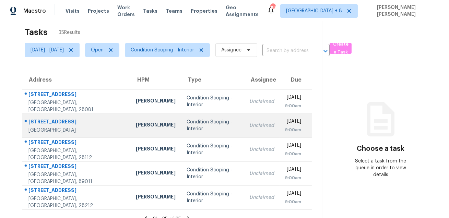
scroll to position [21, 0]
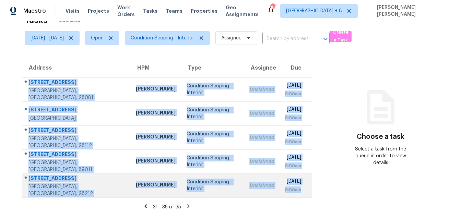
drag, startPoint x: 26, startPoint y: 80, endPoint x: 257, endPoint y: 196, distance: 258.6
click at [257, 196] on tbody "[STREET_ADDRESS] [PERSON_NAME] Condition Scoping - Interior Unclaimed [DATE] 9:…" at bounding box center [167, 137] width 290 height 120
copy tbody "[STREET_ADDRESS] [PERSON_NAME] Condition Scoping - Interior Unclaimed [DATE] 9:…"
